Goal: Task Accomplishment & Management: Complete application form

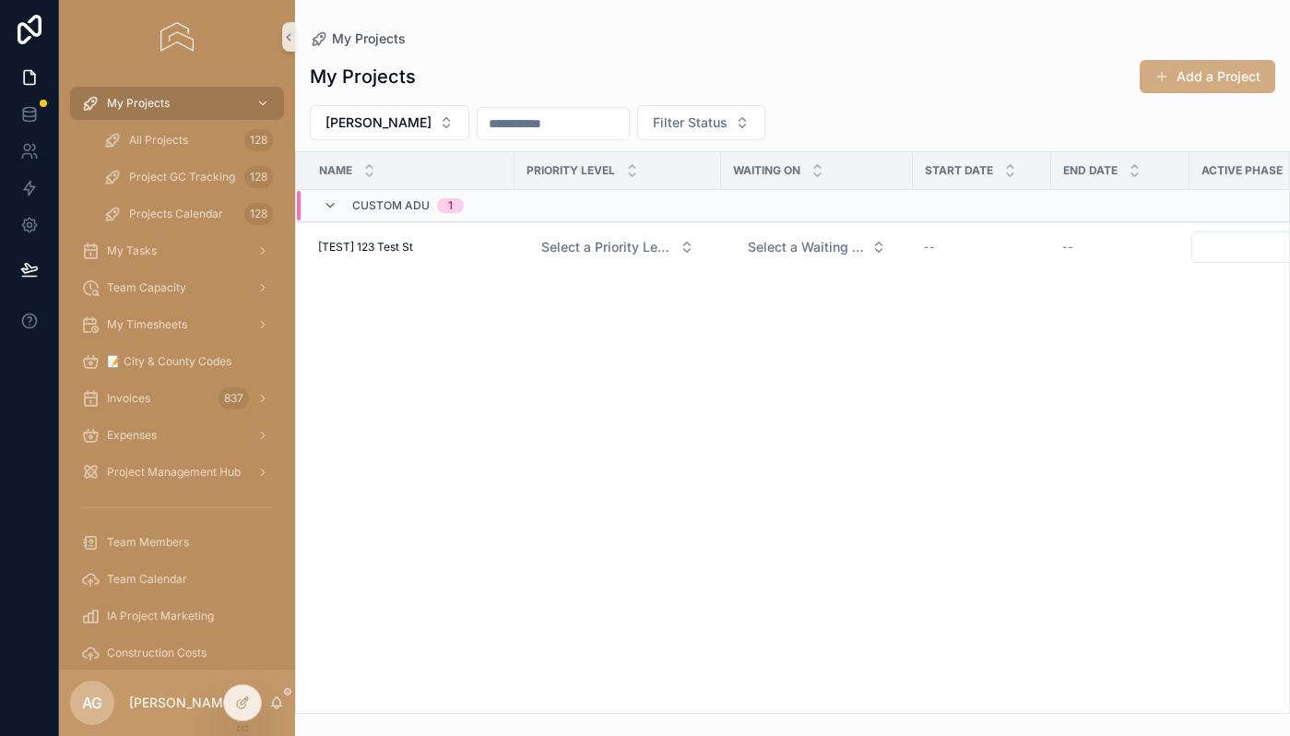
click at [1203, 87] on button "Add a Project" at bounding box center [1208, 76] width 136 height 33
click at [584, 571] on div "Name Priority Level Waiting on Start Date End Date Active Phase Custom ADU 1 [T…" at bounding box center [792, 432] width 993 height 561
